Goal: Find specific page/section: Find specific page/section

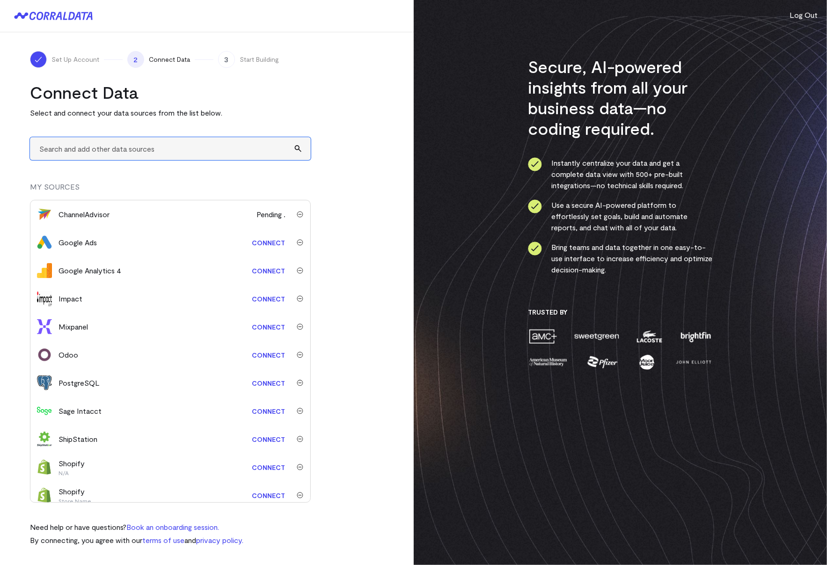
click at [86, 146] on input "text" at bounding box center [170, 148] width 281 height 23
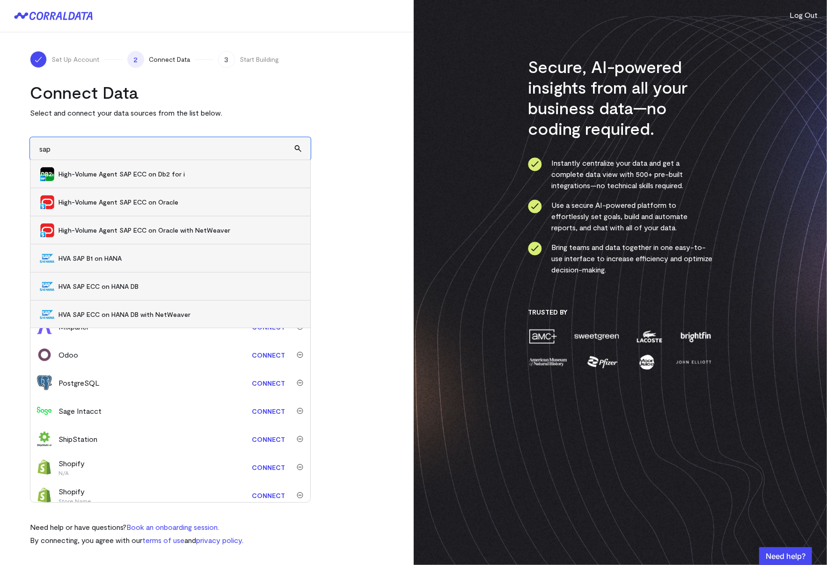
type input "sap"
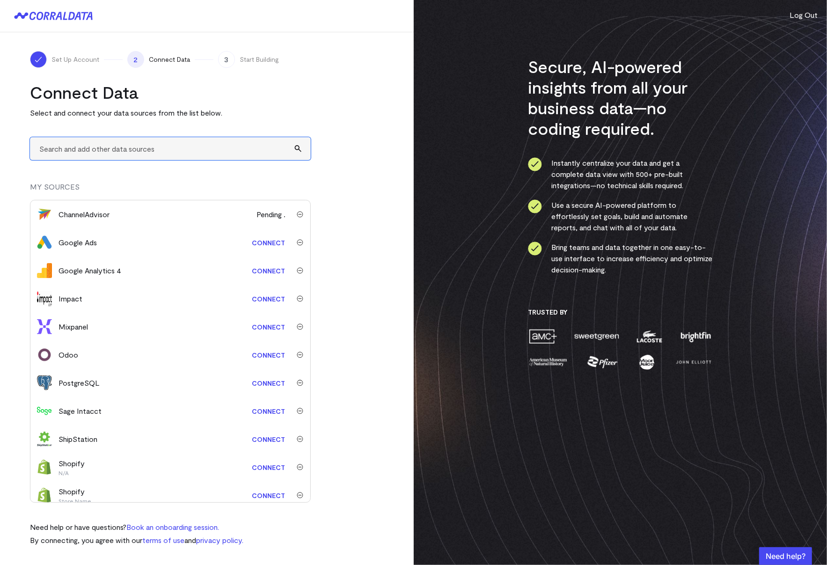
click at [114, 147] on input "text" at bounding box center [170, 148] width 281 height 23
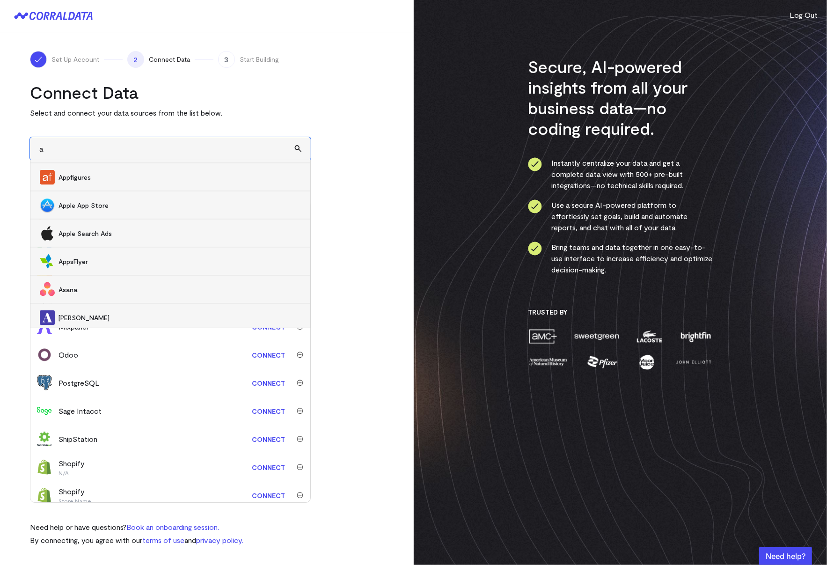
scroll to position [1237, 0]
type input "sap"
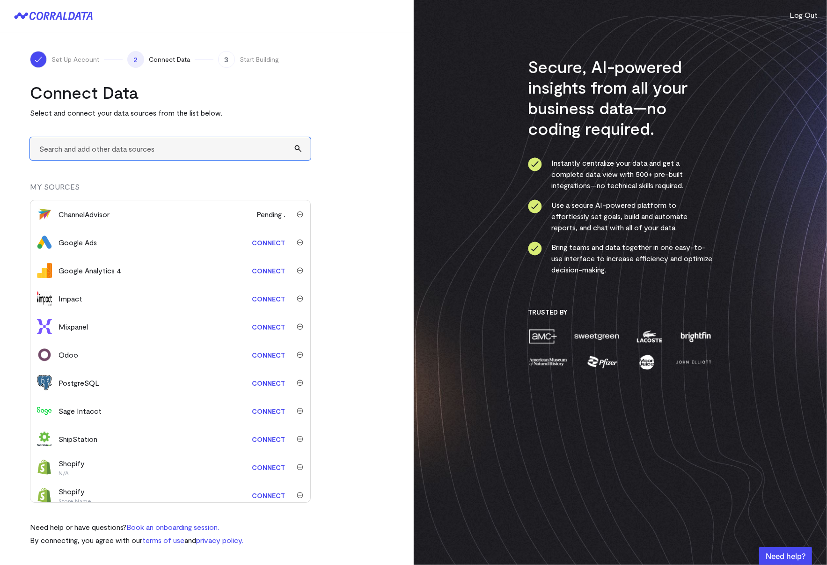
click at [128, 147] on input "text" at bounding box center [170, 148] width 281 height 23
